Goal: Task Accomplishment & Management: Use online tool/utility

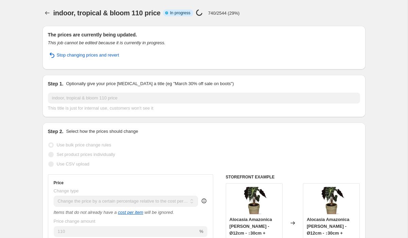
select select "pc"
select select "bp"
select select "collection"
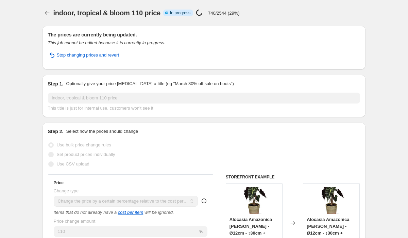
click at [248, 16] on div "indoor, tropical & bloom 110 price Info Partially complete In progress Price [M…" at bounding box center [176, 13] width 247 height 10
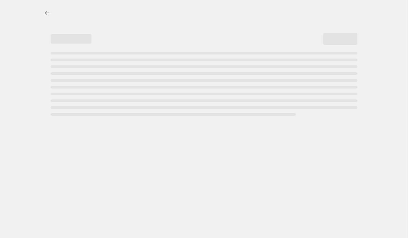
select select "pc"
select select "bp"
select select "collection"
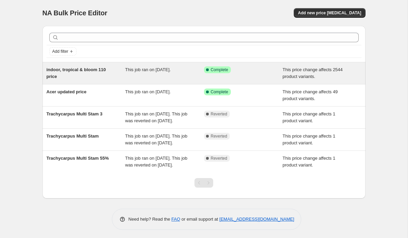
click at [120, 69] on div "indoor, tropical & bloom 110 price" at bounding box center [86, 73] width 79 height 14
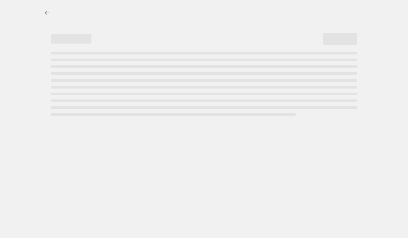
select select "pc"
select select "bp"
select select "collection"
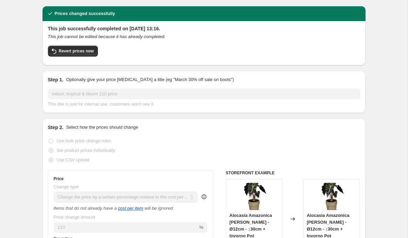
scroll to position [18, 0]
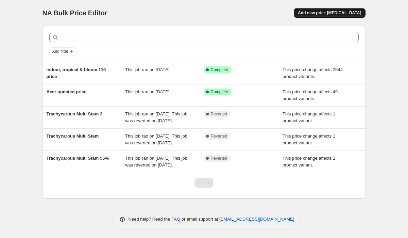
click at [320, 16] on button "Add new price change job" at bounding box center [329, 13] width 71 height 10
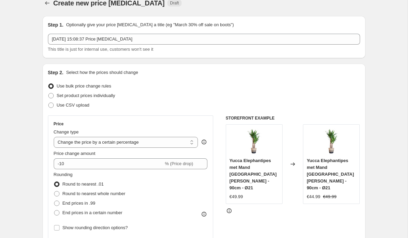
scroll to position [10, 0]
click at [135, 143] on select "Change the price to a certain amount Change the price by a certain amount Chang…" at bounding box center [126, 141] width 145 height 11
select select "pc"
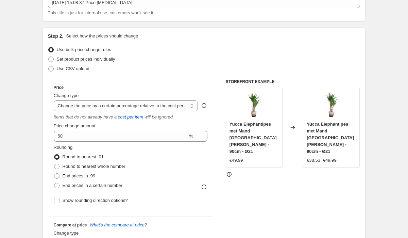
scroll to position [58, 0]
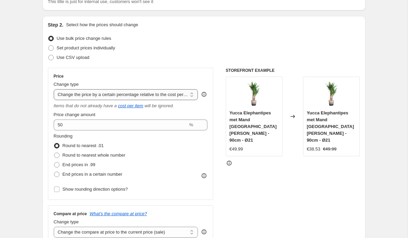
click at [143, 91] on select "Change the price to a certain amount Change the price by a certain amount Chang…" at bounding box center [126, 94] width 145 height 11
click at [54, 89] on select "Change the price to a certain amount Change the price by a certain amount Chang…" at bounding box center [126, 94] width 145 height 11
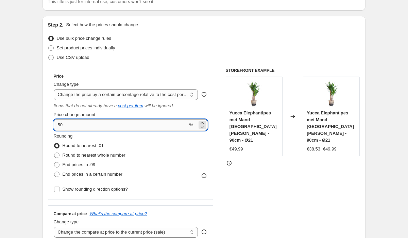
click at [60, 125] on input "50" at bounding box center [121, 124] width 134 height 11
type input "110"
click at [92, 166] on span "End prices in .99" at bounding box center [79, 164] width 33 height 5
click at [54, 162] on input "End prices in .99" at bounding box center [54, 162] width 0 height 0
radio input "true"
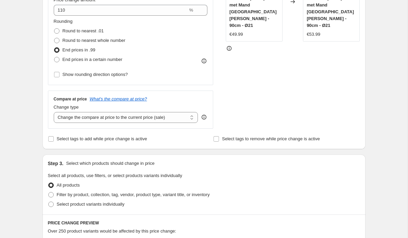
scroll to position [174, 0]
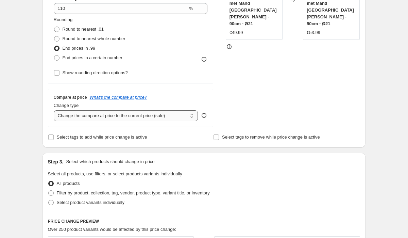
click at [113, 115] on select "Change the compare at price to the current price (sale) Change the compare at p…" at bounding box center [126, 115] width 145 height 11
click at [54, 110] on select "Change the compare at price to the current price (sale) Change the compare at p…" at bounding box center [126, 115] width 145 height 11
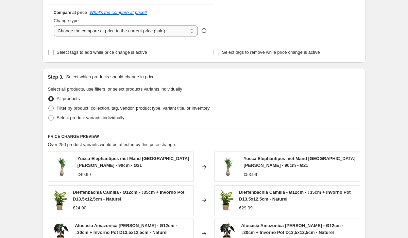
scroll to position [259, 0]
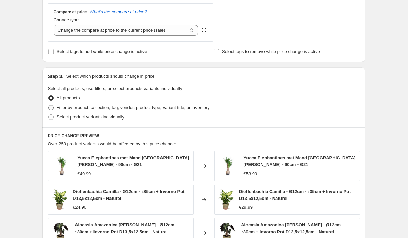
click at [110, 108] on span "Filter by product, collection, tag, vendor, product type, variant title, or inv…" at bounding box center [133, 107] width 153 height 5
click at [49, 105] on input "Filter by product, collection, tag, vendor, product type, variant title, or inv…" at bounding box center [48, 105] width 0 height 0
radio input "true"
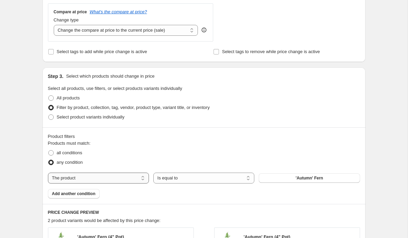
click at [93, 175] on select "The product The product's collection The product's tag The product's vendor The…" at bounding box center [98, 178] width 101 height 11
select select "collection"
click at [321, 177] on button "Acer" at bounding box center [309, 178] width 101 height 10
click at [73, 192] on span "Add another condition" at bounding box center [74, 193] width 44 height 5
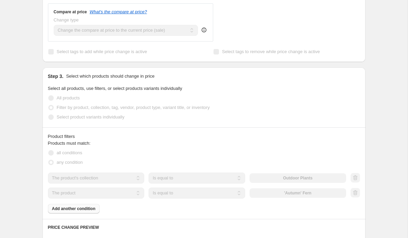
click at [73, 192] on select "The product The product's collection The product's tag The product's vendor The…" at bounding box center [96, 192] width 97 height 11
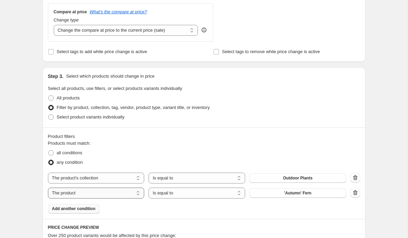
select select "collection"
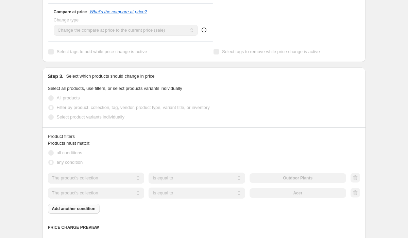
click at [263, 191] on div "The product The product's collection The product's tag The product's vendor The…" at bounding box center [197, 192] width 298 height 11
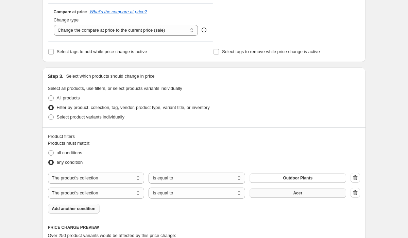
click at [264, 193] on button "Acer" at bounding box center [298, 193] width 97 height 10
click at [86, 211] on span "Add another condition" at bounding box center [74, 208] width 44 height 5
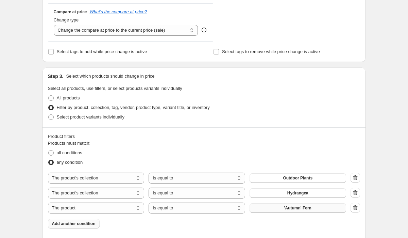
click at [301, 211] on button "'Autumn' Fern" at bounding box center [298, 208] width 97 height 10
click at [91, 212] on select "The product The product's collection The product's tag The product's vendor The…" at bounding box center [96, 207] width 97 height 11
select select "collection"
click at [290, 208] on button "Acer" at bounding box center [298, 208] width 97 height 10
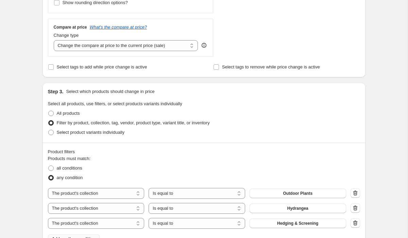
scroll to position [0, 0]
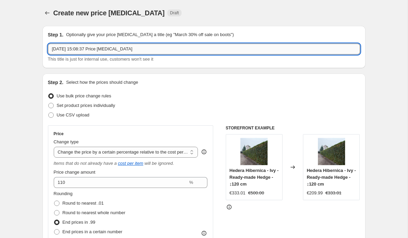
click at [151, 49] on input "11 Oct 2025, 15:08:37 Price change job" at bounding box center [204, 49] width 312 height 11
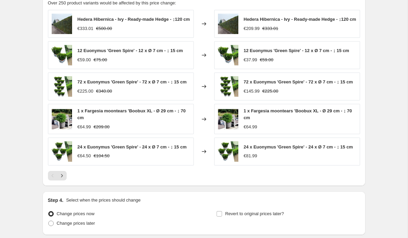
scroll to position [566, 0]
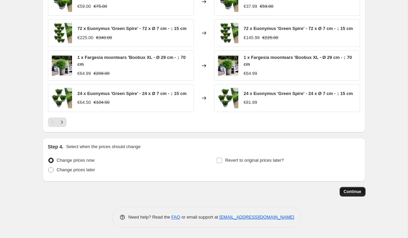
type input "outdoor, hydrangea & hedging 110 price"
click at [345, 192] on span "Continue" at bounding box center [353, 191] width 18 height 5
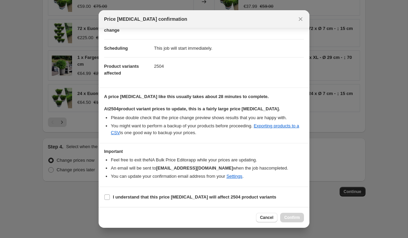
scroll to position [51, 0]
click at [108, 196] on input "I understand that this price change job will affect 2504 product variants" at bounding box center [106, 196] width 5 height 5
checkbox input "true"
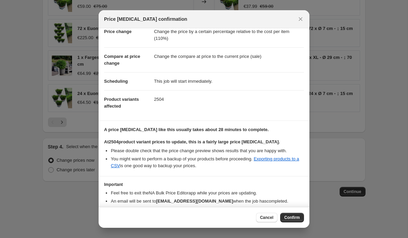
scroll to position [0, 0]
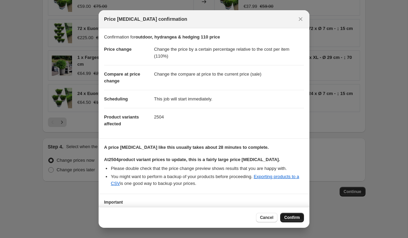
click at [288, 216] on span "Confirm" at bounding box center [292, 217] width 16 height 5
